Goal: Task Accomplishment & Management: Manage account settings

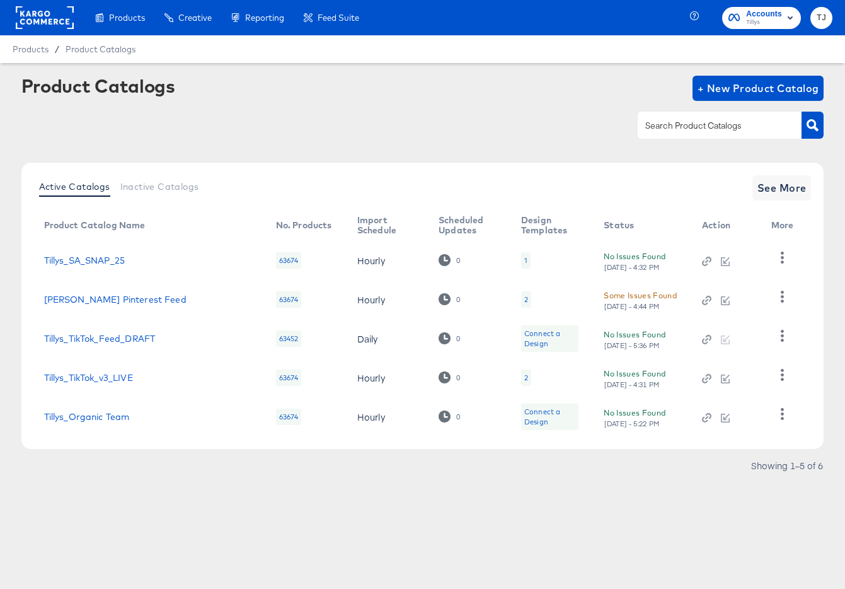
click at [49, 19] on rect at bounding box center [45, 17] width 58 height 23
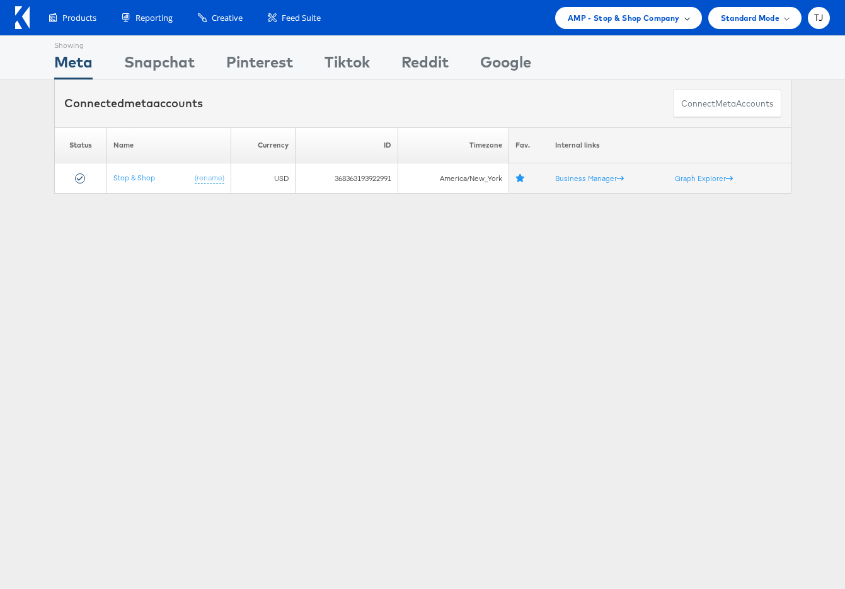
click at [621, 21] on span "AMP - Stop & Shop Company" at bounding box center [624, 17] width 112 height 13
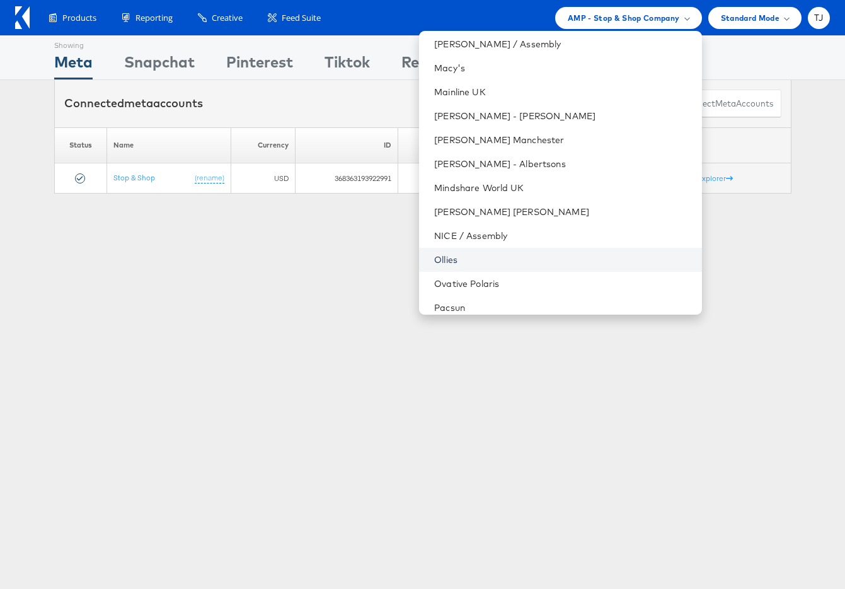
scroll to position [1317, 0]
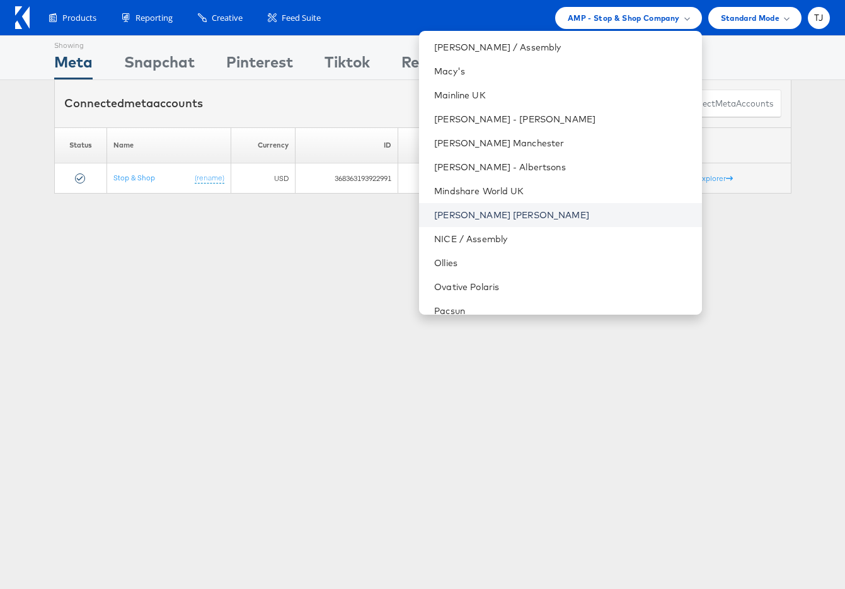
click at [555, 218] on link "[PERSON_NAME] [PERSON_NAME]" at bounding box center [562, 215] width 257 height 13
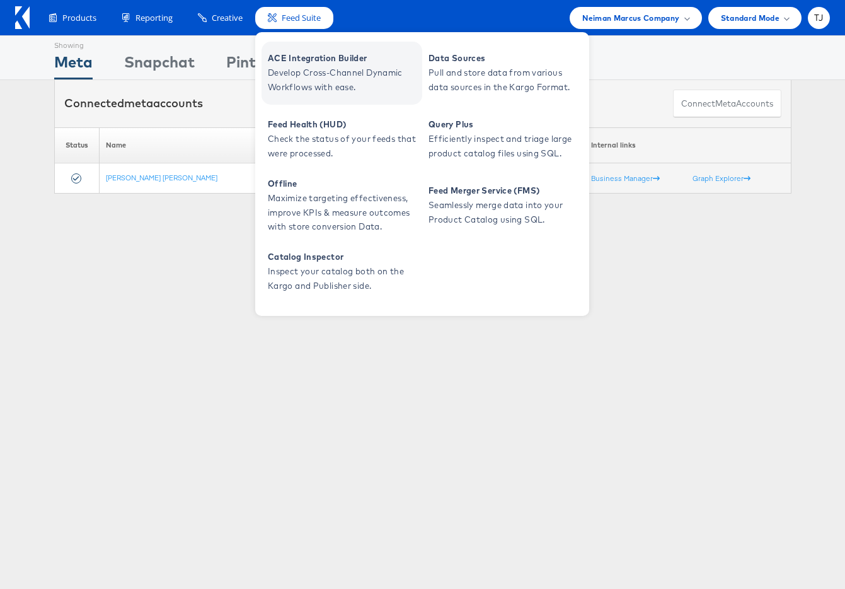
click at [301, 78] on span "Develop Cross-Channel Dynamic Workflows with ease." at bounding box center [343, 80] width 151 height 29
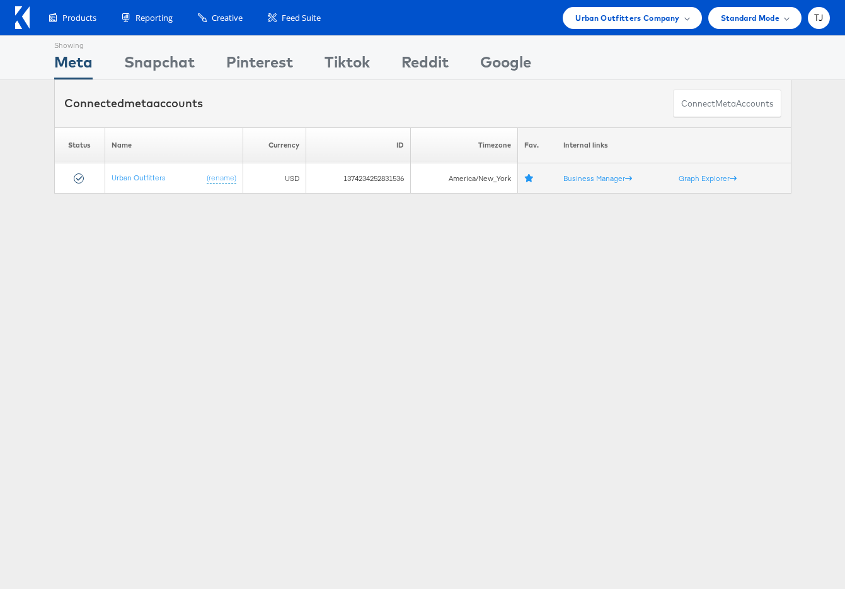
drag, startPoint x: 658, startPoint y: 16, endPoint x: 664, endPoint y: 34, distance: 19.6
click at [658, 16] on span "Urban Outfitters Company" at bounding box center [628, 17] width 104 height 13
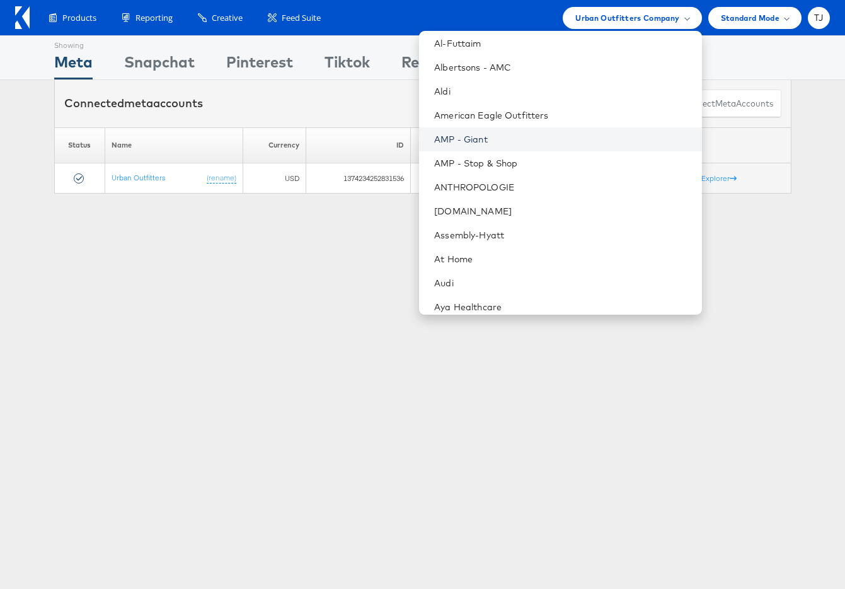
scroll to position [74, 0]
click at [564, 138] on link "AMP - Giant" at bounding box center [562, 140] width 257 height 13
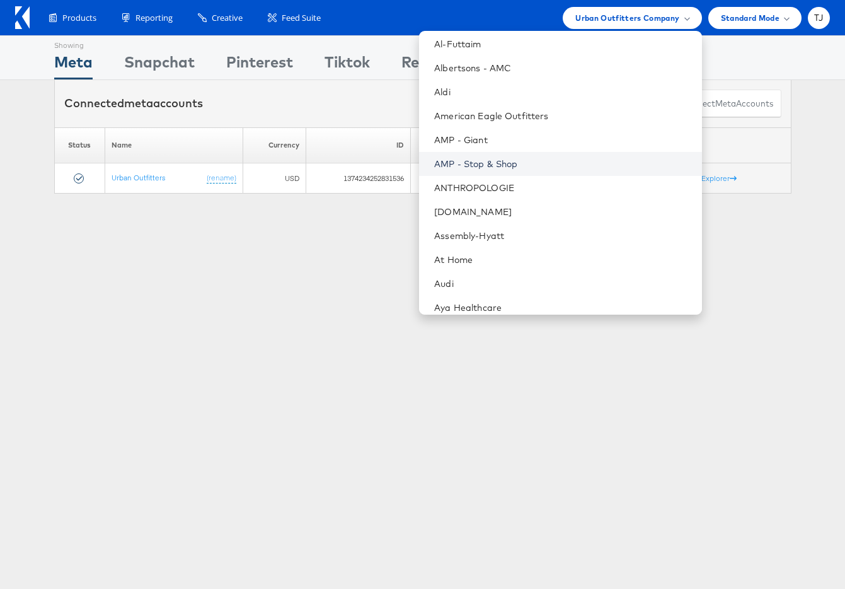
click at [557, 162] on link "AMP - Stop & Shop" at bounding box center [562, 164] width 257 height 13
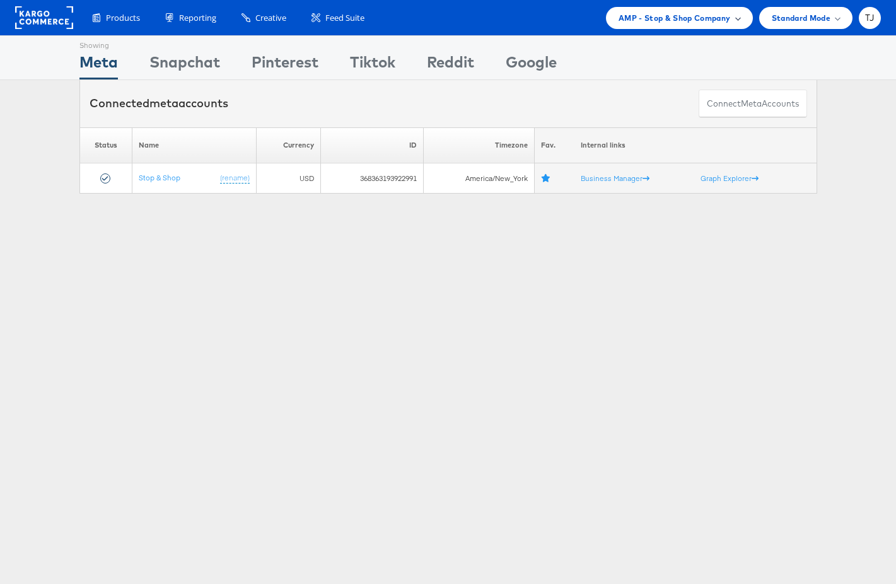
click at [737, 14] on span at bounding box center [737, 17] width 6 height 6
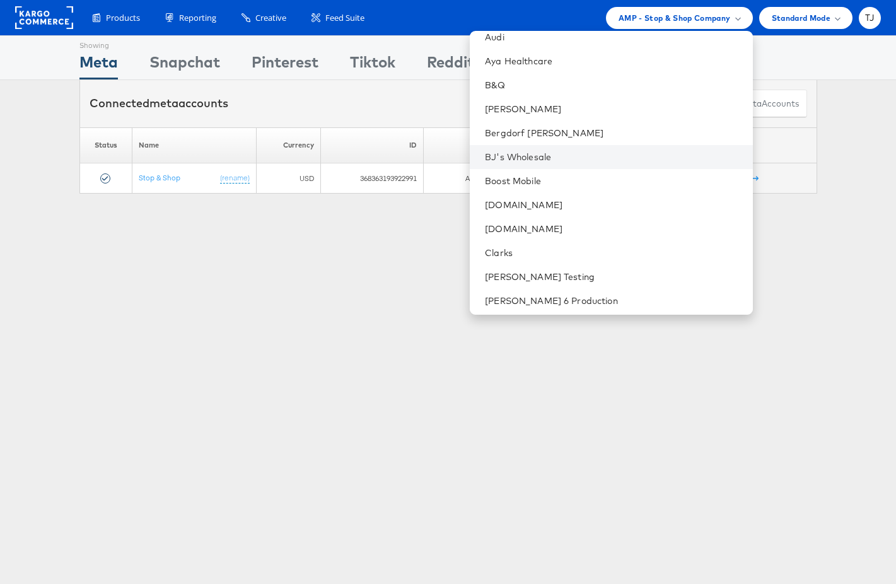
scroll to position [299, 0]
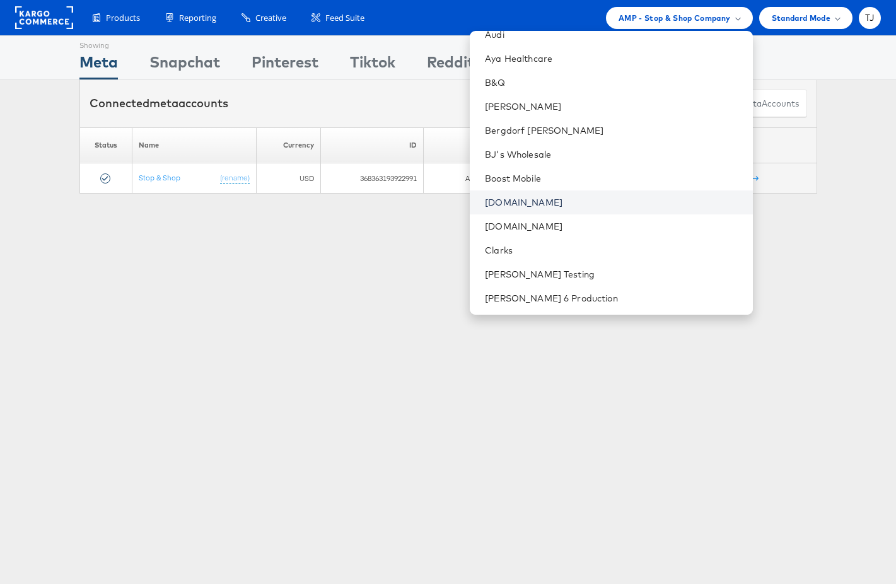
click at [591, 204] on link "Cars.com" at bounding box center [613, 202] width 257 height 13
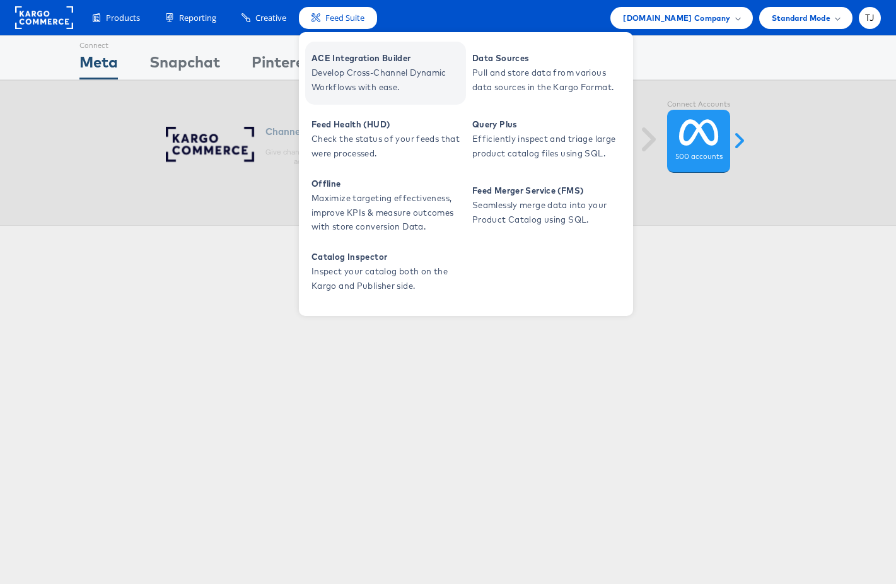
click at [362, 69] on span "Develop Cross-Channel Dynamic Workflows with ease." at bounding box center [386, 80] width 151 height 29
